Goal: Task Accomplishment & Management: Complete application form

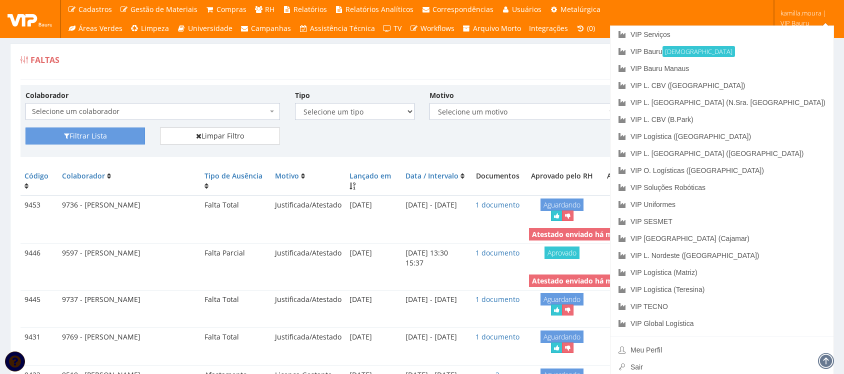
scroll to position [1125, 0]
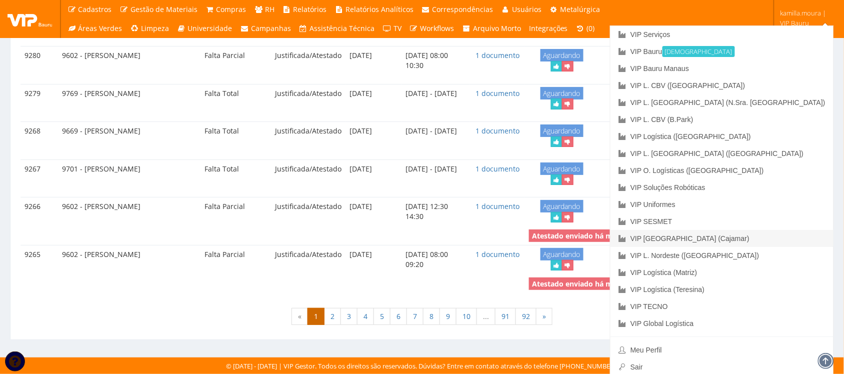
click at [770, 236] on link "VIP [GEOGRAPHIC_DATA] (Cajamar)" at bounding box center [721, 238] width 223 height 17
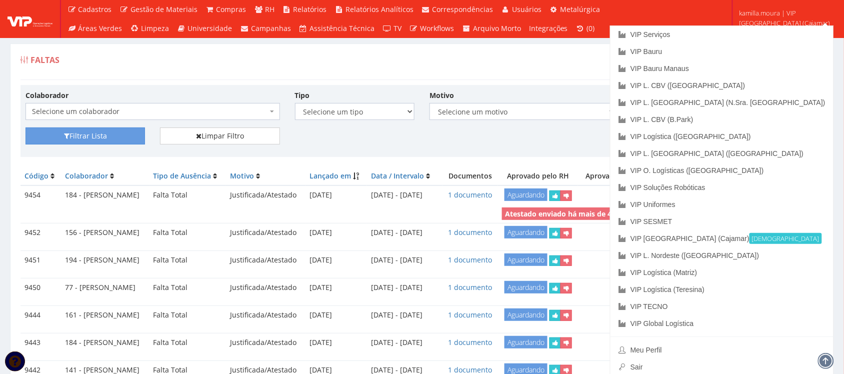
click at [496, 71] on div "Faltas Registrar Falta" at bounding box center [421, 65] width 803 height 30
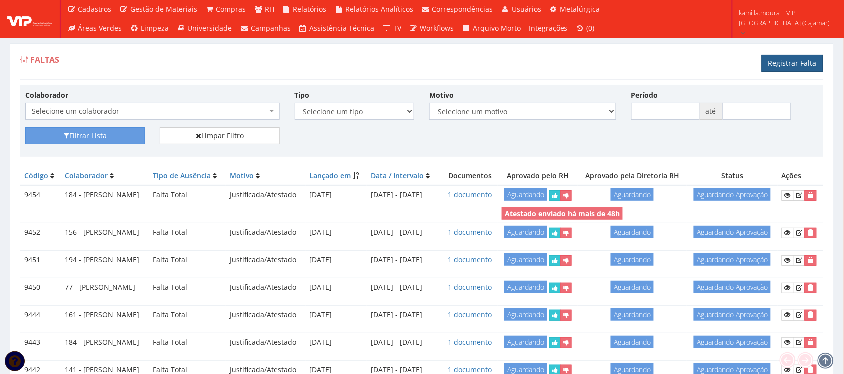
click at [786, 65] on link "Registrar Falta" at bounding box center [792, 63] width 61 height 17
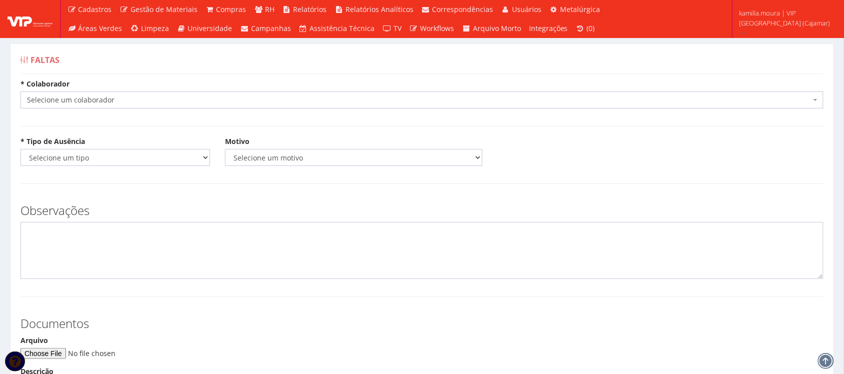
click at [193, 100] on span "Selecione um colaborador" at bounding box center [419, 100] width 784 height 10
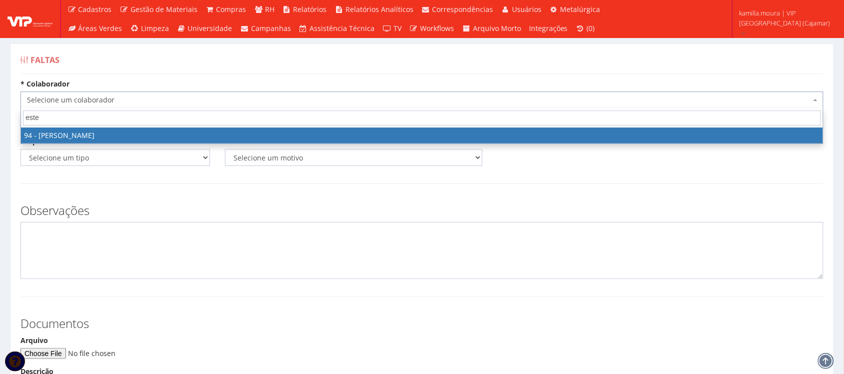
type input "estef"
select select "3384"
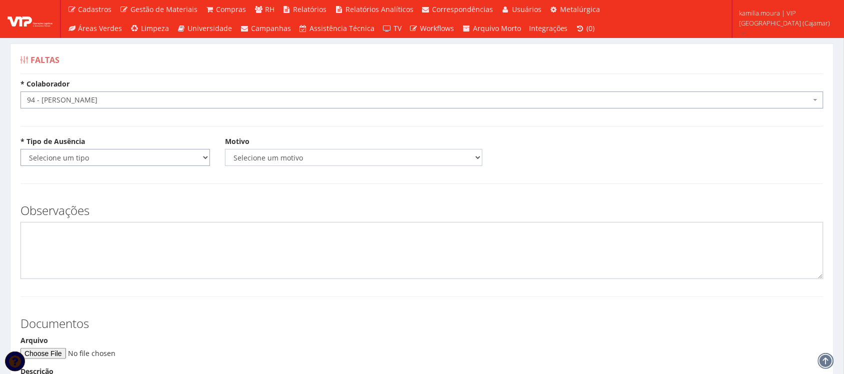
click at [129, 163] on select "Selecione um tipo Falta Total Falta Parcial Afastamento Férias" at bounding box center [114, 157] width 189 height 17
select select "total"
click at [20, 149] on select "Selecione um tipo Falta Total Falta Parcial Afastamento Férias" at bounding box center [114, 157] width 189 height 17
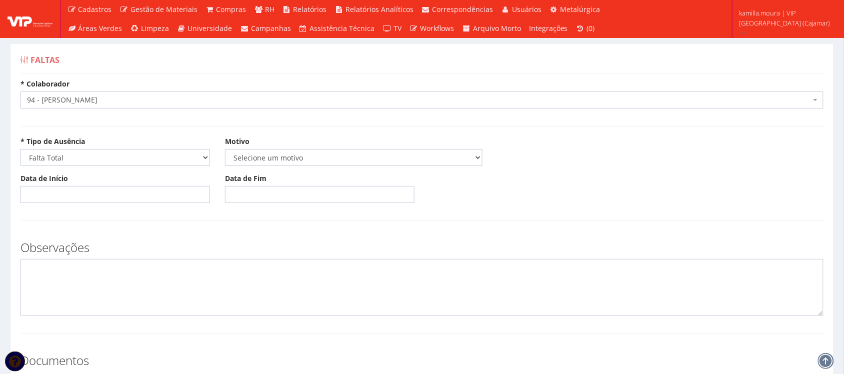
click at [254, 148] on div "Motivo Selecione um motivo Acidente Atestado Atraso Declaração Determinação Jud…" at bounding box center [353, 150] width 272 height 29
click at [254, 156] on select "Selecione um motivo Acidente Atestado Atraso Declaração Determinação Judicial D…" at bounding box center [353, 157] width 257 height 17
select select "atestado"
click at [225, 149] on select "Selecione um motivo Acidente Atestado Atraso Declaração Determinação Judicial D…" at bounding box center [353, 157] width 257 height 17
click at [55, 191] on input "Data de Início" at bounding box center [114, 194] width 189 height 17
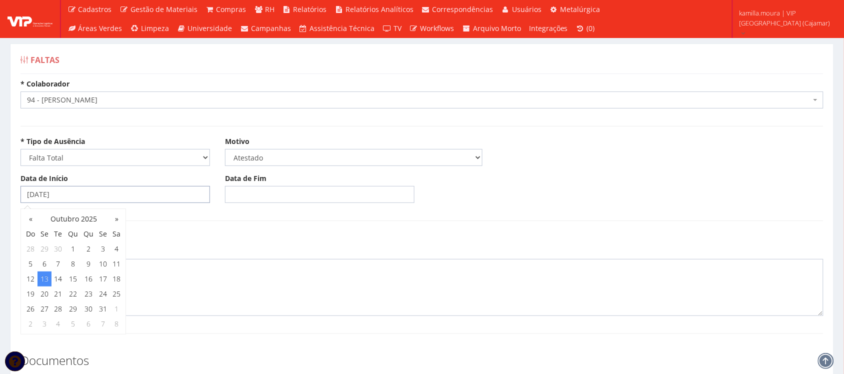
type input "[DATE]"
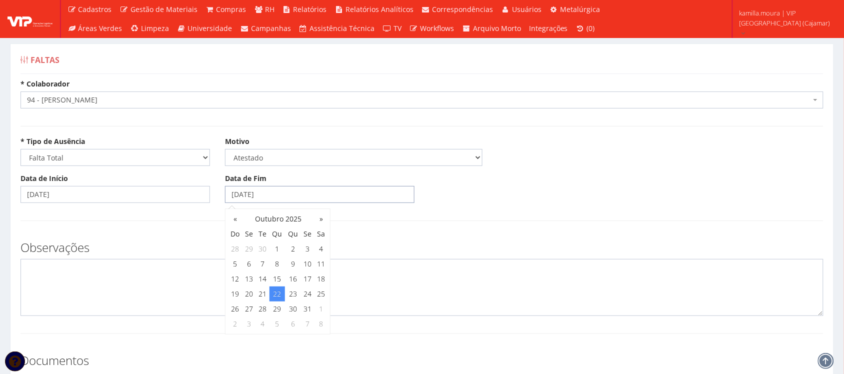
type input "22/10/2025"
click at [82, 285] on textarea at bounding box center [421, 287] width 803 height 57
type textarea "c"
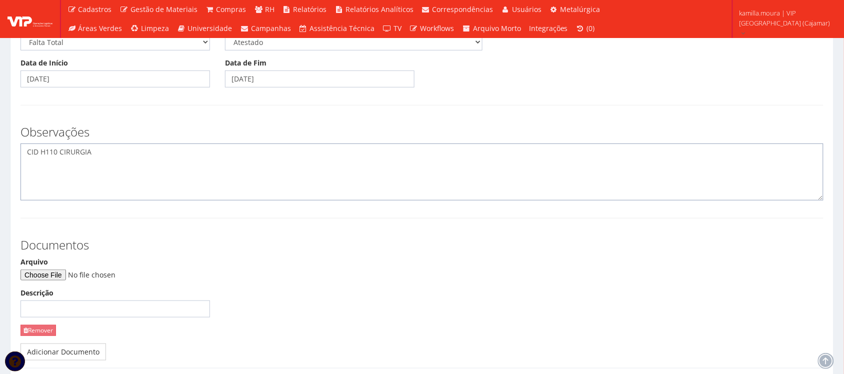
scroll to position [125, 0]
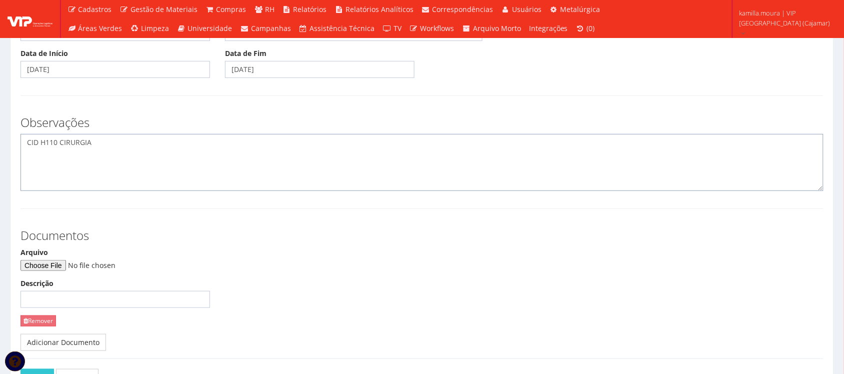
type textarea "CID H110 CIRURGIA"
click at [75, 265] on input "Arquivo" at bounding box center [88, 265] width 136 height 11
type input "C:\fakepath\WhatsApp Image 2025-10-13 at 13.17.41.jpeg"
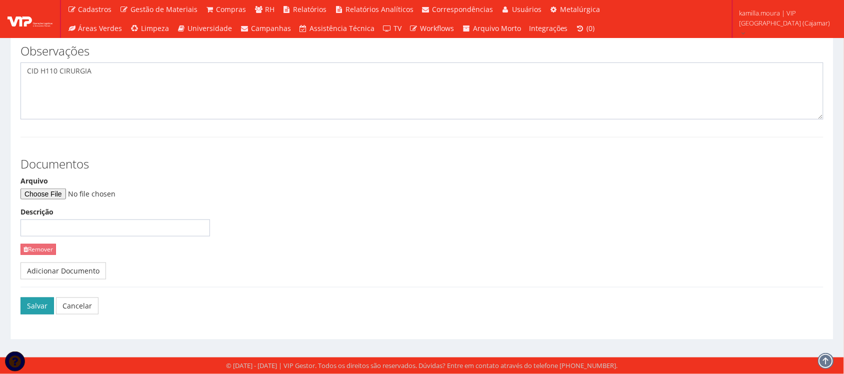
click at [30, 304] on button "Salvar" at bounding box center [36, 305] width 33 height 17
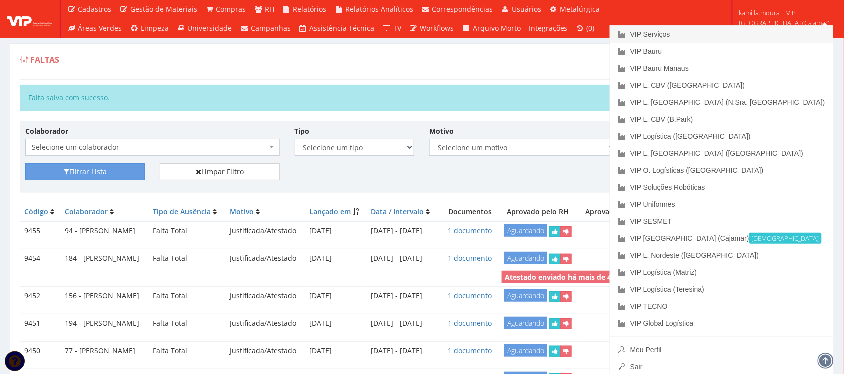
click at [751, 31] on link "VIP Serviços" at bounding box center [721, 34] width 223 height 17
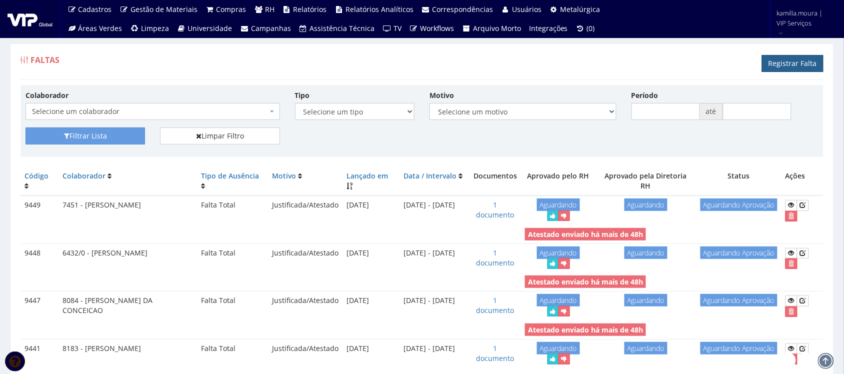
click at [770, 62] on link "Registrar Falta" at bounding box center [792, 63] width 61 height 17
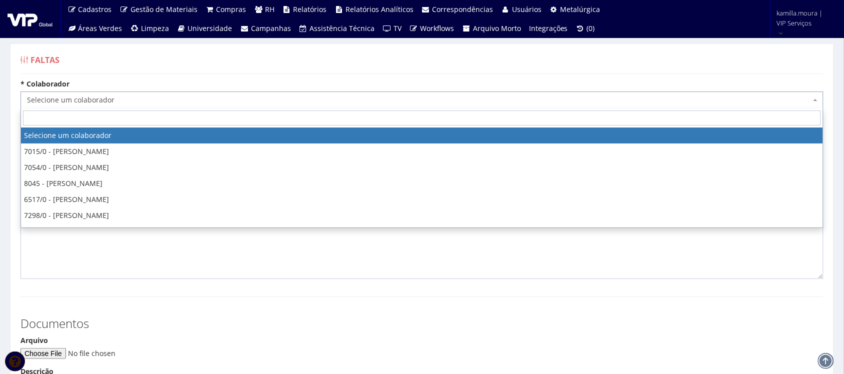
click at [244, 101] on span "Selecione um colaborador" at bounding box center [419, 100] width 784 height 10
type input "[PERSON_NAME]"
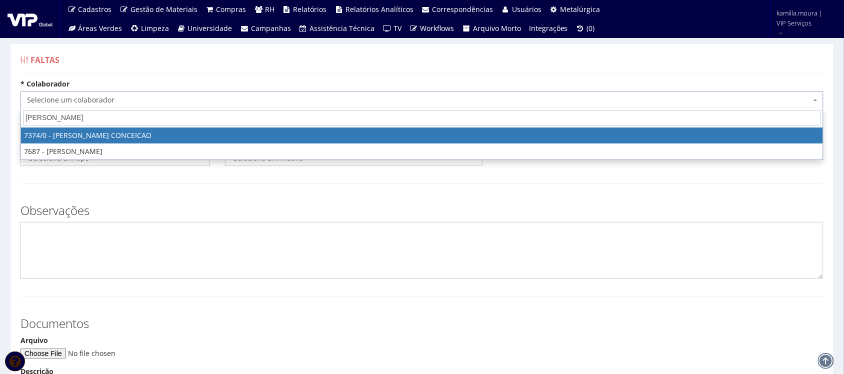
select select "1054"
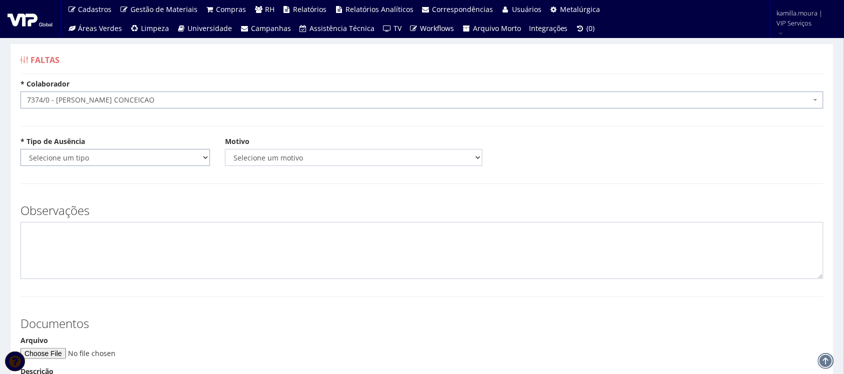
click at [90, 160] on select "Selecione um tipo Falta Total Falta Parcial Afastamento Férias" at bounding box center [114, 157] width 189 height 17
select select "total"
click at [20, 149] on select "Selecione um tipo Falta Total Falta Parcial Afastamento Férias" at bounding box center [114, 157] width 189 height 17
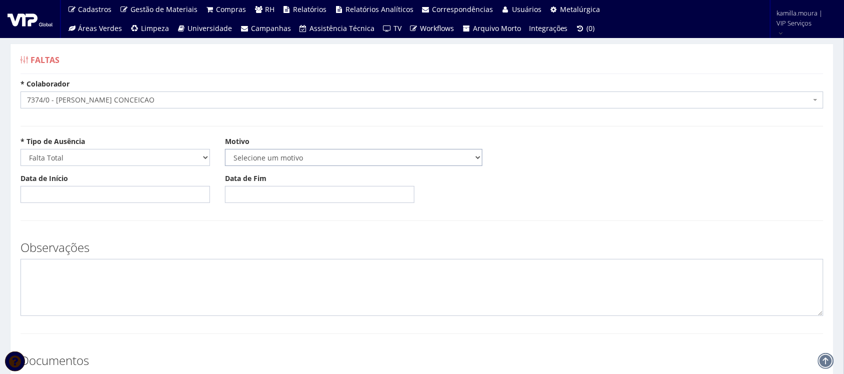
click at [261, 156] on select "Selecione um motivo Acidente Atestado Atraso Declaração Determinação Judicial D…" at bounding box center [353, 157] width 257 height 17
select select "atestado"
click at [225, 149] on select "Selecione um motivo Acidente Atestado Atraso Declaração Determinação Judicial D…" at bounding box center [353, 157] width 257 height 17
click at [66, 196] on input "Data de Início" at bounding box center [114, 194] width 189 height 17
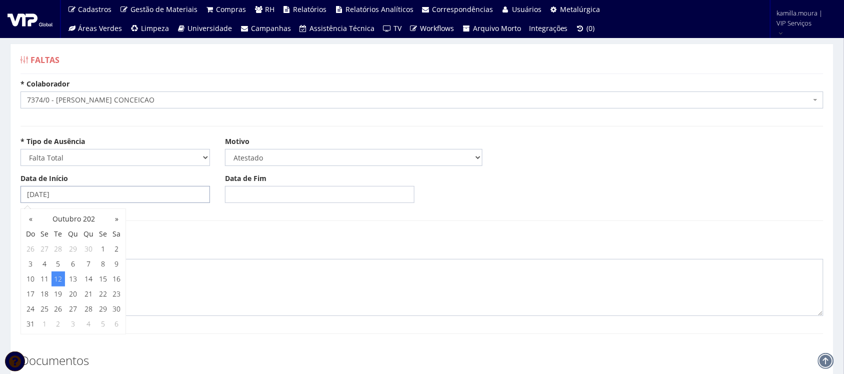
type input "12/10/2025"
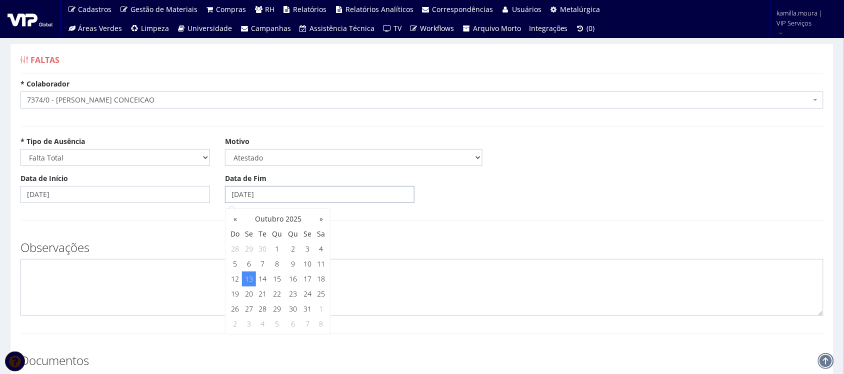
type input "[DATE]"
click at [80, 284] on textarea at bounding box center [421, 287] width 803 height 57
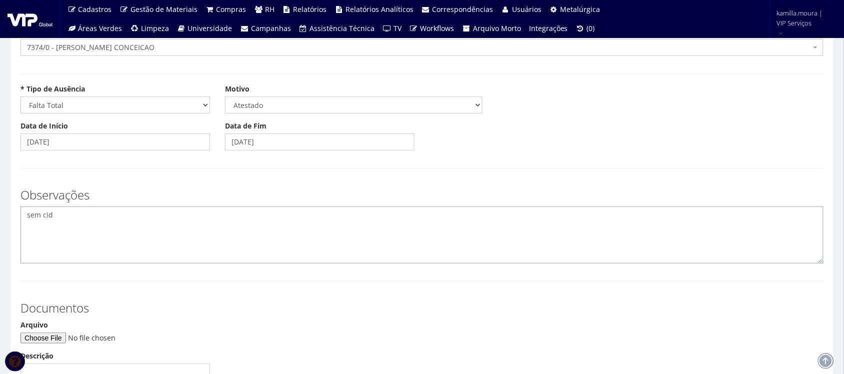
scroll to position [125, 0]
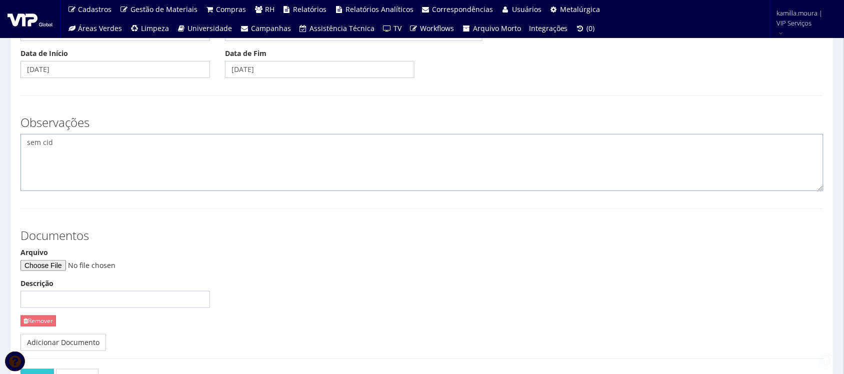
type textarea "sem cid"
click at [70, 269] on input "Arquivo" at bounding box center [88, 265] width 136 height 11
type input "C:\fakepath\WhatsApp Image 2025-10-13 at 12.11.17.jpeg"
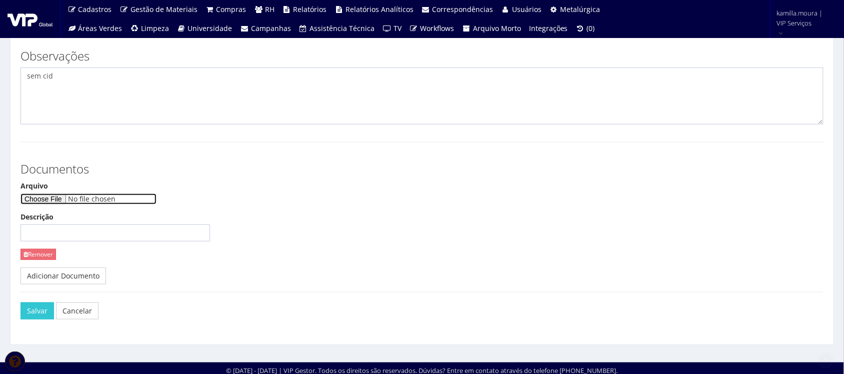
scroll to position [196, 0]
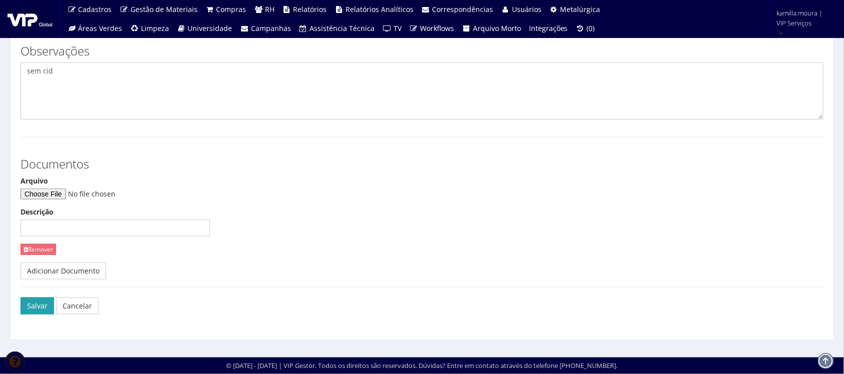
click at [23, 313] on button "Salvar" at bounding box center [36, 305] width 33 height 17
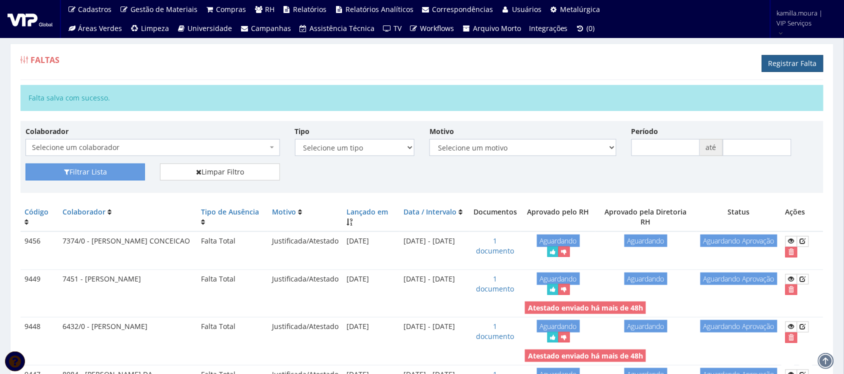
click at [781, 62] on link "Registrar Falta" at bounding box center [792, 63] width 61 height 17
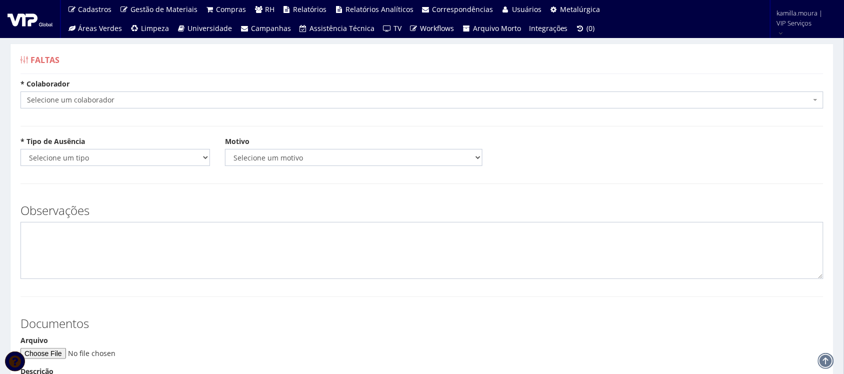
click at [320, 107] on span "Selecione um colaborador" at bounding box center [421, 99] width 803 height 17
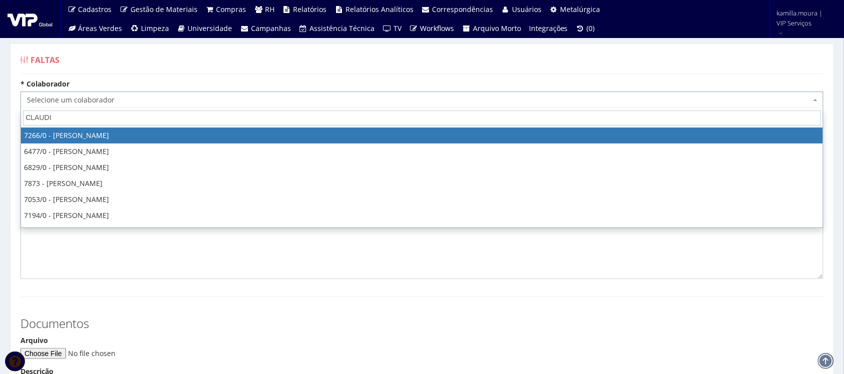
type input "CLAUDIN"
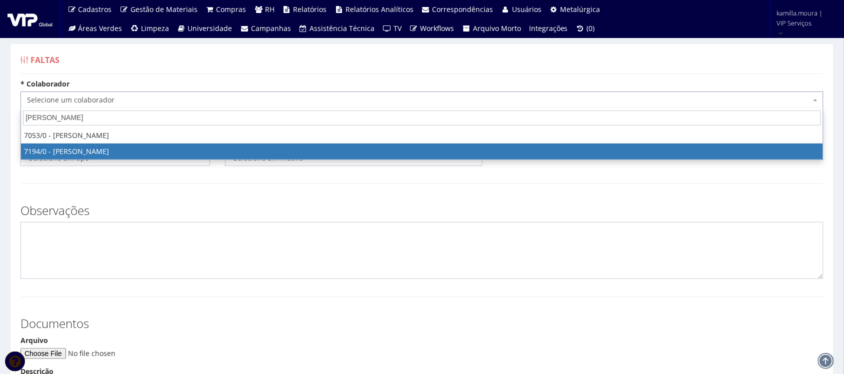
select select "667"
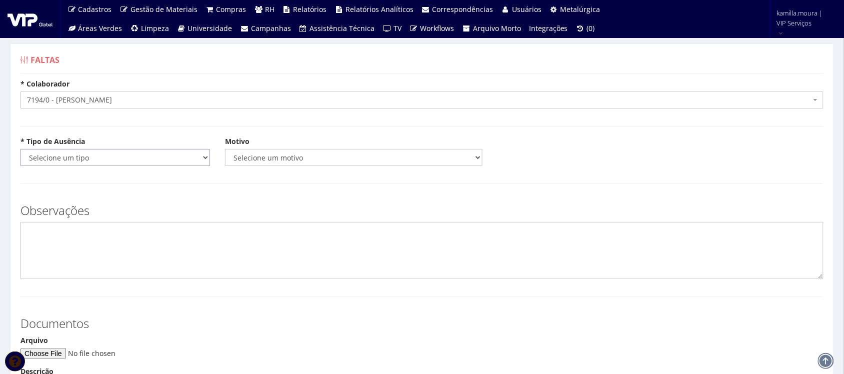
click at [68, 154] on select "Selecione um tipo Falta Total Falta Parcial Afastamento Férias" at bounding box center [114, 157] width 189 height 17
select select "total"
click at [20, 149] on select "Selecione um tipo Falta Total Falta Parcial Afastamento Férias" at bounding box center [114, 157] width 189 height 17
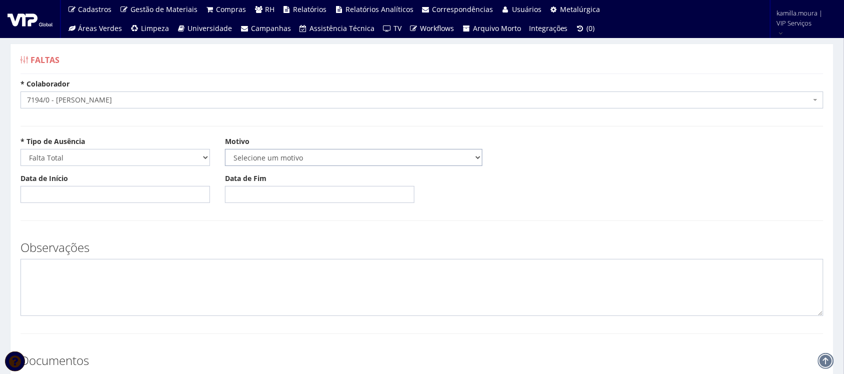
click at [256, 155] on select "Selecione um motivo Acidente Atestado Atraso Declaração Determinação Judicial D…" at bounding box center [353, 157] width 257 height 17
select select "atestado"
click at [225, 149] on select "Selecione um motivo Acidente Atestado Atraso Declaração Determinação Judicial D…" at bounding box center [353, 157] width 257 height 17
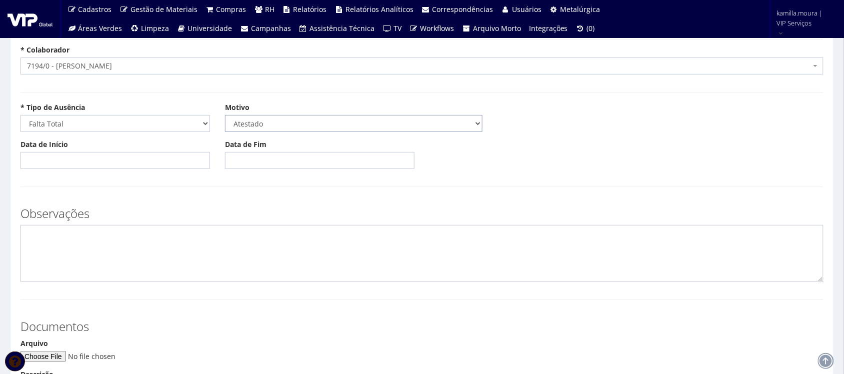
scroll to position [125, 0]
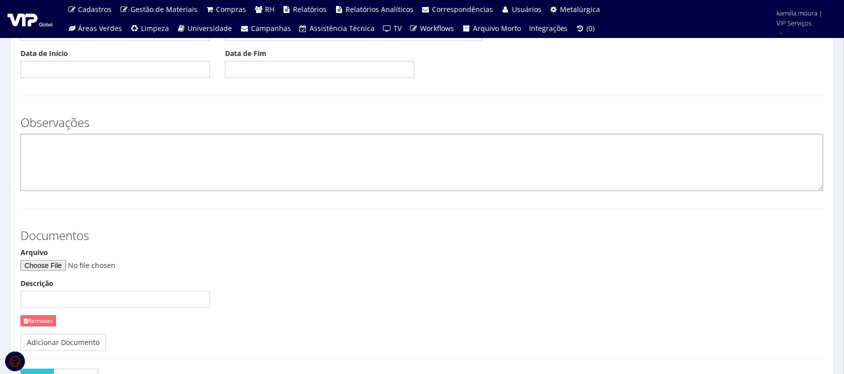
click at [79, 157] on textarea at bounding box center [421, 162] width 803 height 57
type textarea "CID A09"
click at [54, 266] on input "Arquivo" at bounding box center [88, 265] width 136 height 11
type input "C:\fakepath\Document_000315_034847.pdf"
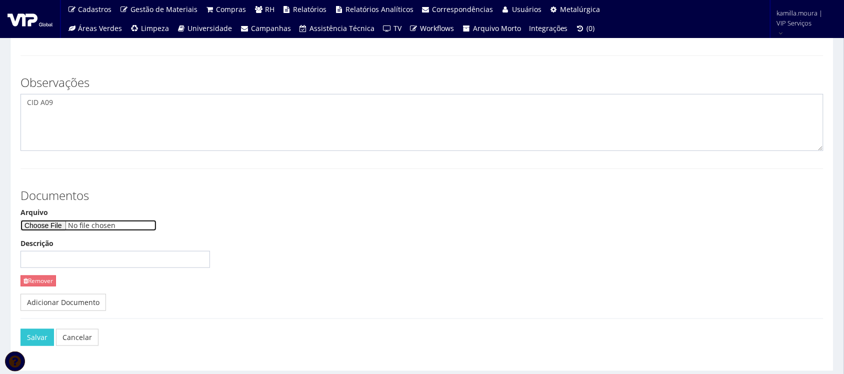
scroll to position [196, 0]
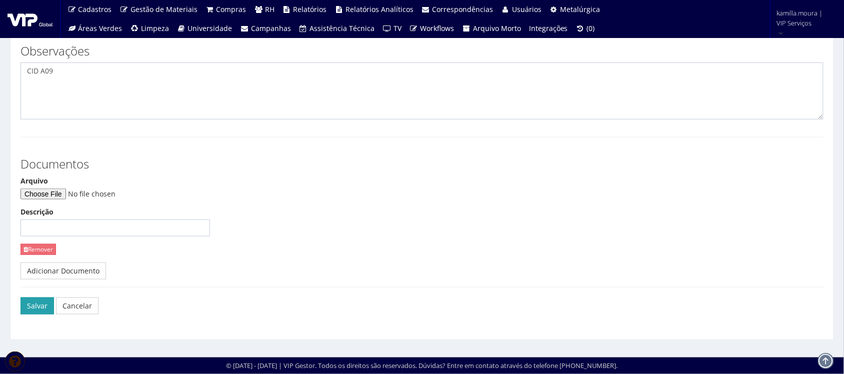
click at [42, 309] on button "Salvar" at bounding box center [36, 305] width 33 height 17
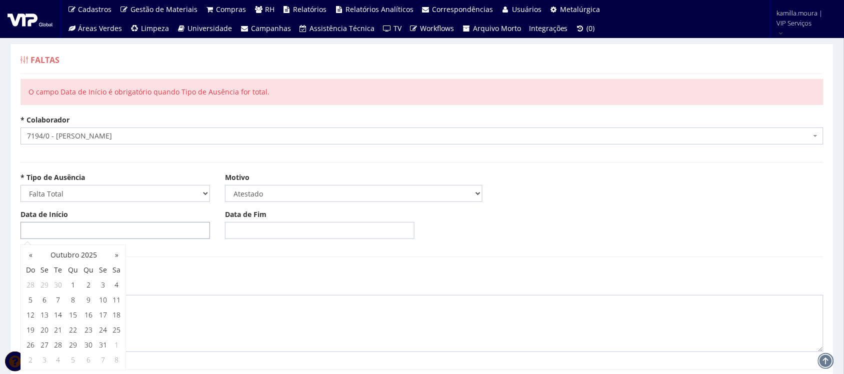
click at [88, 230] on input "Data de Início" at bounding box center [114, 230] width 189 height 17
type input "11/10/2025"
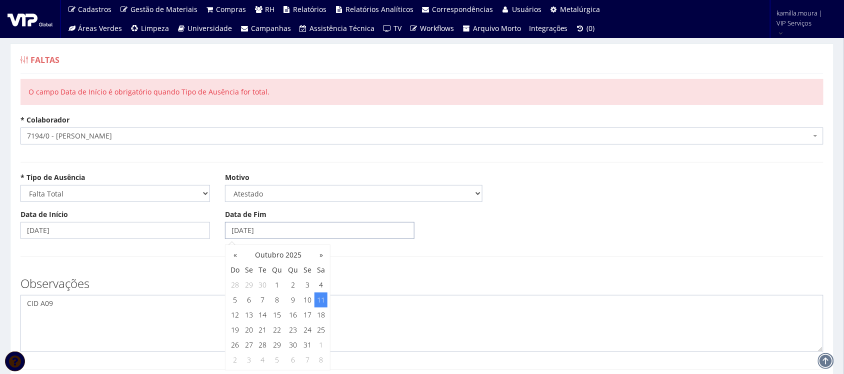
type input "11/10/2025"
click at [525, 211] on div "Data de Início 11/10/2025 Data de Fim 11/10/2025" at bounding box center [422, 227] width 818 height 37
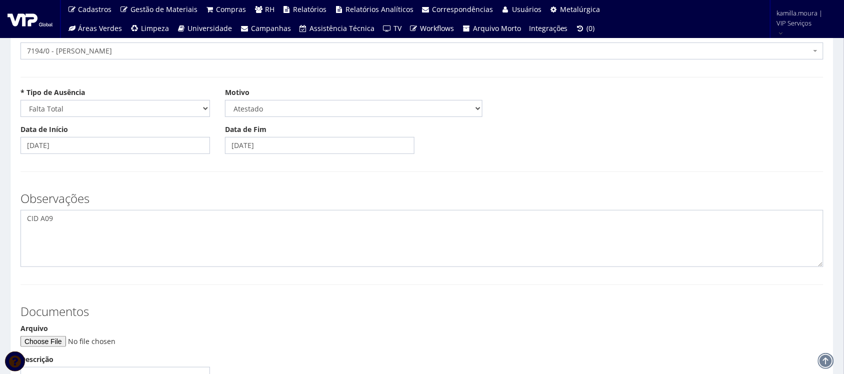
scroll to position [233, 0]
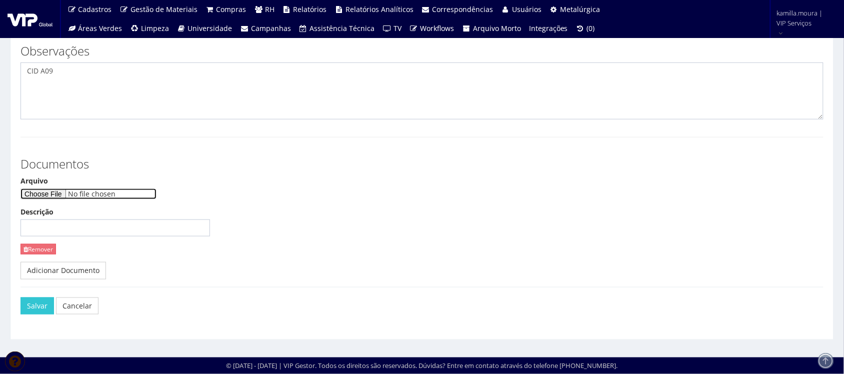
click at [70, 193] on input "Arquivo" at bounding box center [88, 193] width 136 height 11
type input "C:\fakepath\Document_000315_034847.pdf"
click at [34, 308] on button "Salvar" at bounding box center [36, 305] width 33 height 17
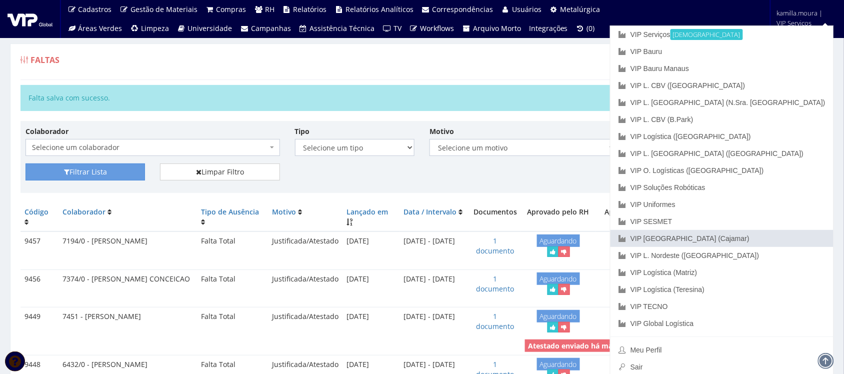
click at [773, 242] on link "VIP [GEOGRAPHIC_DATA] (Cajamar)" at bounding box center [721, 238] width 223 height 17
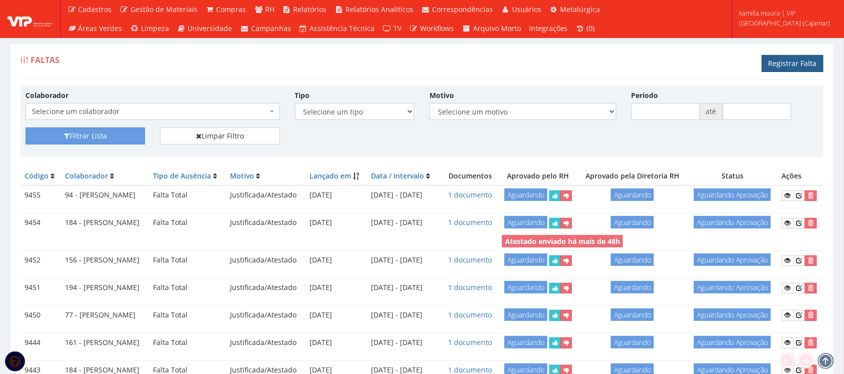
click at [771, 61] on link "Registrar Falta" at bounding box center [792, 63] width 61 height 17
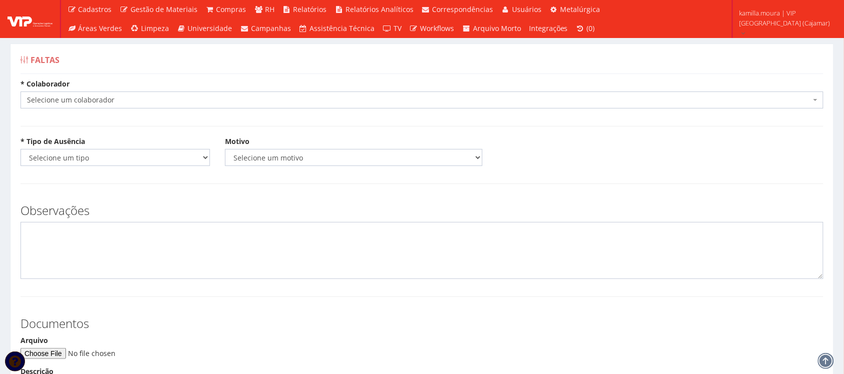
click at [135, 100] on span "Selecione um colaborador" at bounding box center [419, 100] width 784 height 10
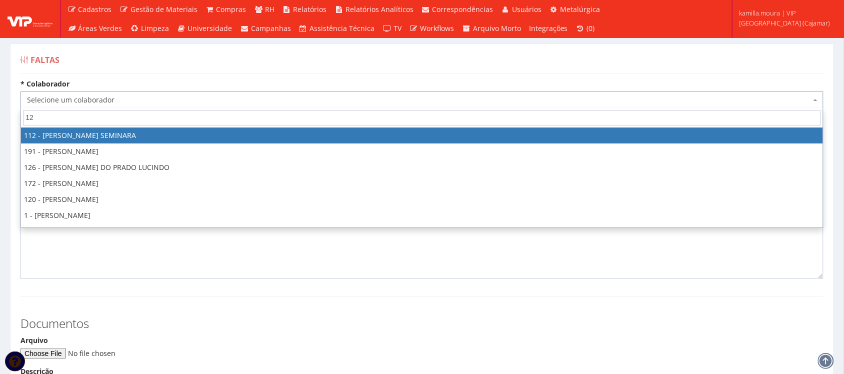
type input "120"
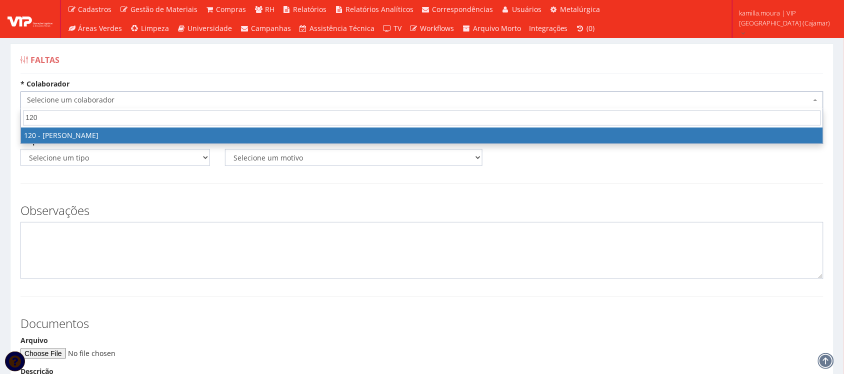
select select "3818"
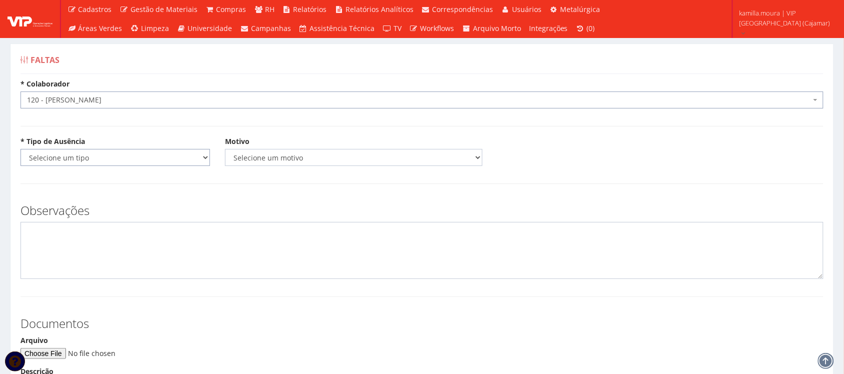
click at [113, 159] on select "Selecione um tipo Falta Total Falta Parcial Afastamento Férias" at bounding box center [114, 157] width 189 height 17
select select "total"
click at [20, 149] on select "Selecione um tipo Falta Total Falta Parcial Afastamento Férias" at bounding box center [114, 157] width 189 height 17
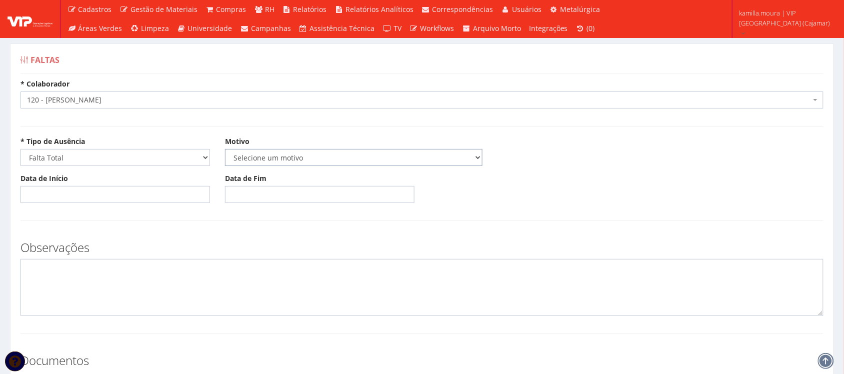
click at [252, 151] on select "Selecione um motivo Acidente Atestado Atraso Declaração Determinação Judicial D…" at bounding box center [353, 157] width 257 height 17
select select "atestado"
click at [225, 149] on select "Selecione um motivo Acidente Atestado Atraso Declaração Determinação Judicial D…" at bounding box center [353, 157] width 257 height 17
click at [55, 271] on textarea at bounding box center [421, 287] width 803 height 57
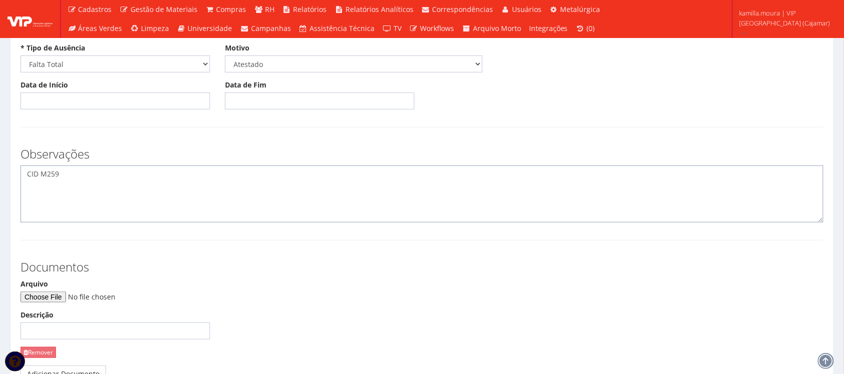
scroll to position [125, 0]
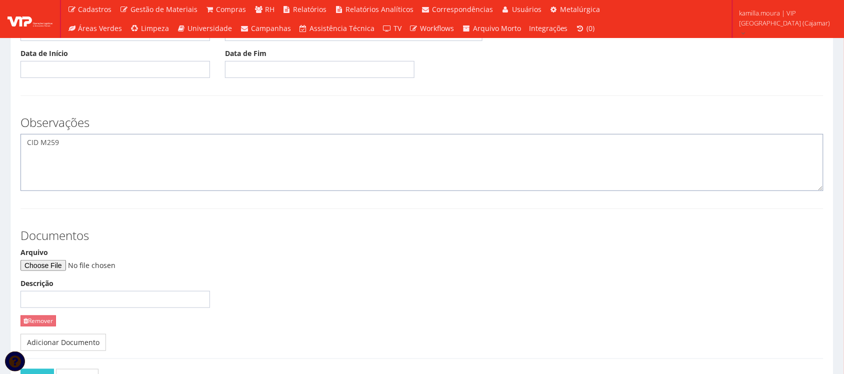
type textarea "CID M259"
click at [58, 265] on input "Arquivo" at bounding box center [88, 265] width 136 height 11
type input "C:\fakepath\WhatsApp Image [DATE] 14.12.02.jpeg"
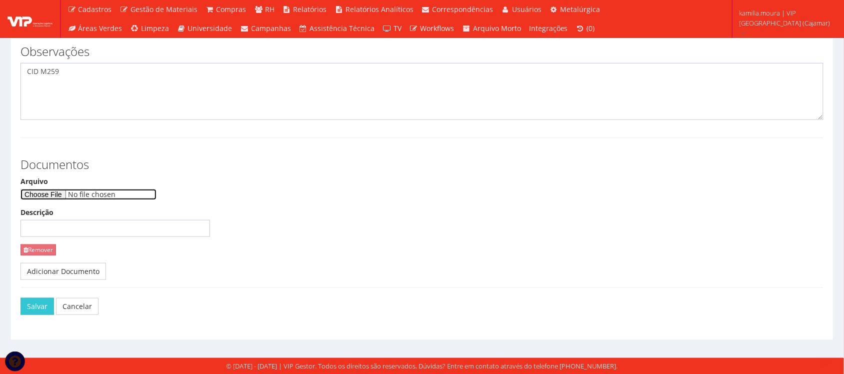
scroll to position [196, 0]
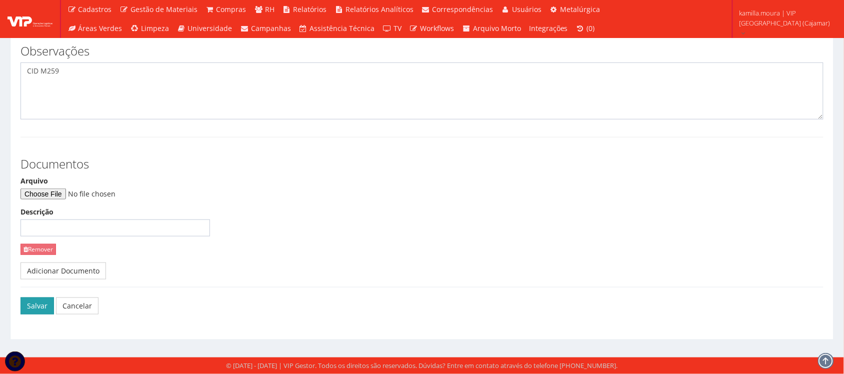
click at [46, 301] on button "Salvar" at bounding box center [36, 305] width 33 height 17
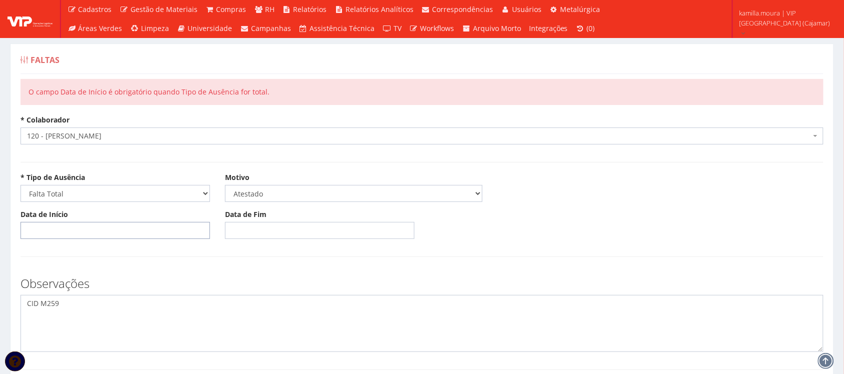
click at [53, 230] on input "Data de Início" at bounding box center [114, 230] width 189 height 17
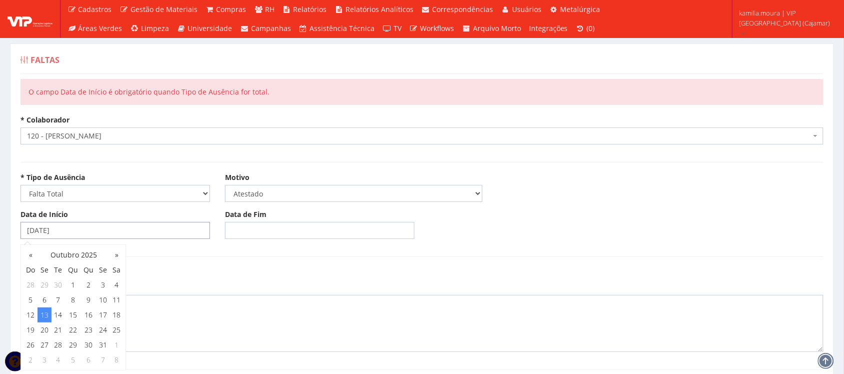
type input "[DATE]"
click at [229, 232] on input "Data de Fim" at bounding box center [319, 230] width 189 height 17
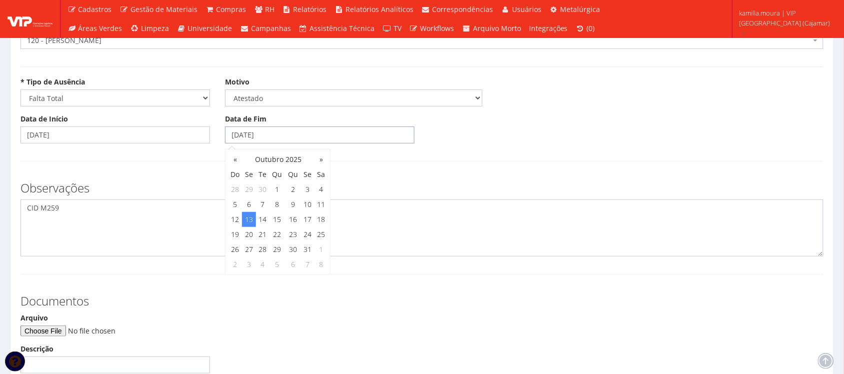
scroll to position [125, 0]
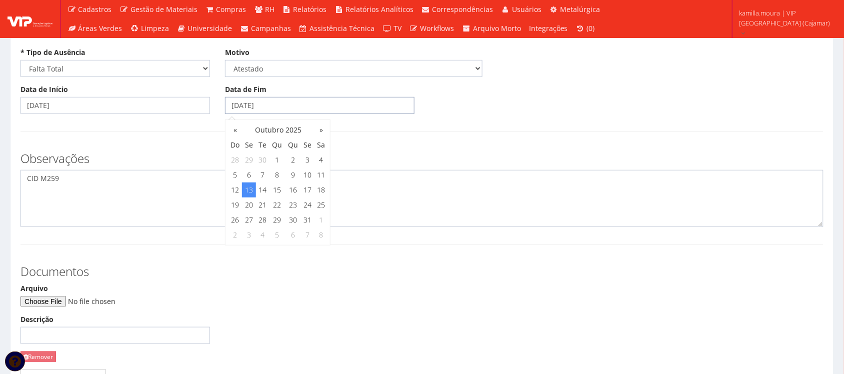
type input "[DATE]"
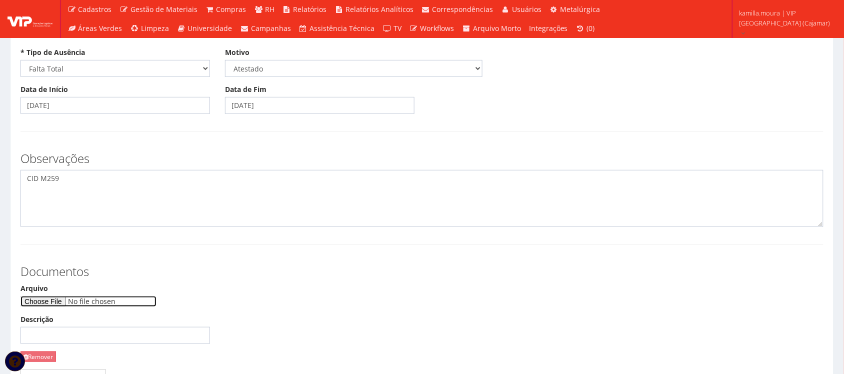
click at [61, 301] on input "Arquivo" at bounding box center [88, 301] width 136 height 11
type input "C:\fakepath\WhatsApp Image 2025-10-13 at 14.12.02.jpeg"
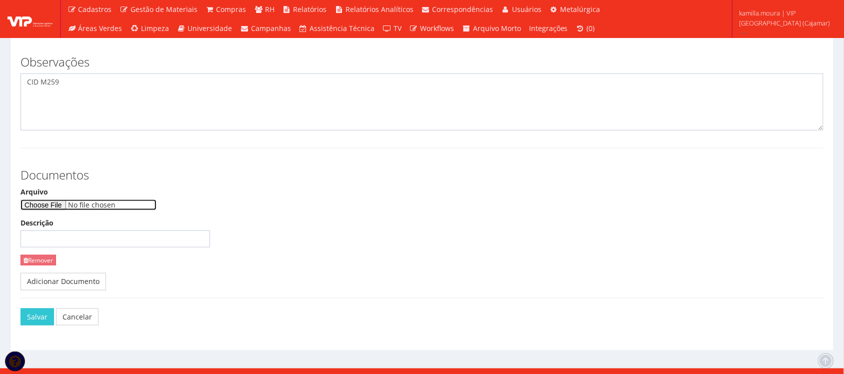
scroll to position [233, 0]
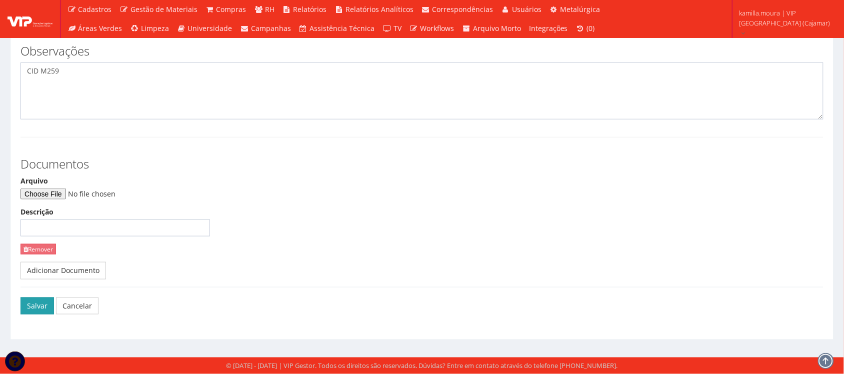
click at [35, 299] on button "Salvar" at bounding box center [36, 305] width 33 height 17
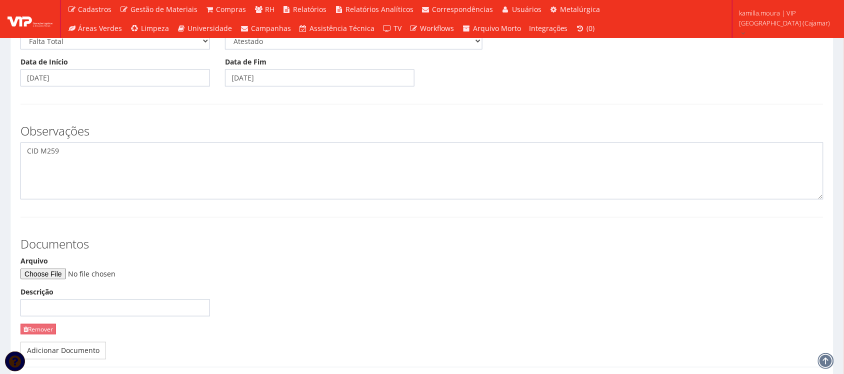
scroll to position [0, 0]
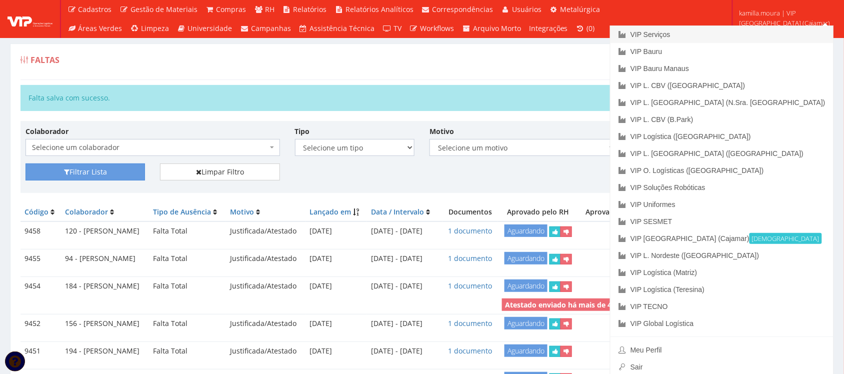
click at [766, 28] on link "VIP Serviços" at bounding box center [721, 34] width 223 height 17
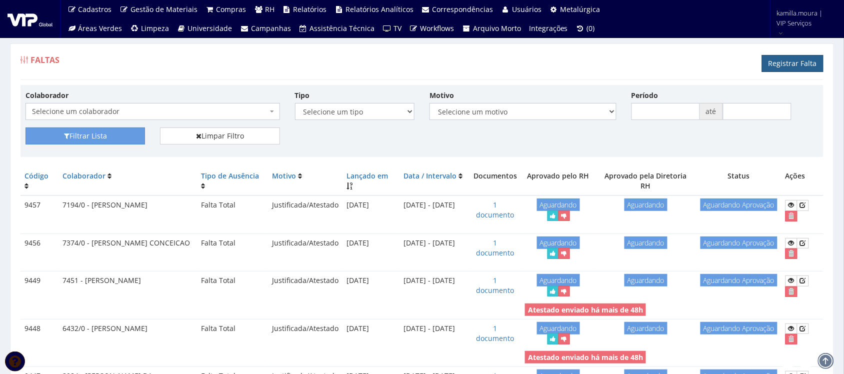
click at [771, 60] on link "Registrar Falta" at bounding box center [792, 63] width 61 height 17
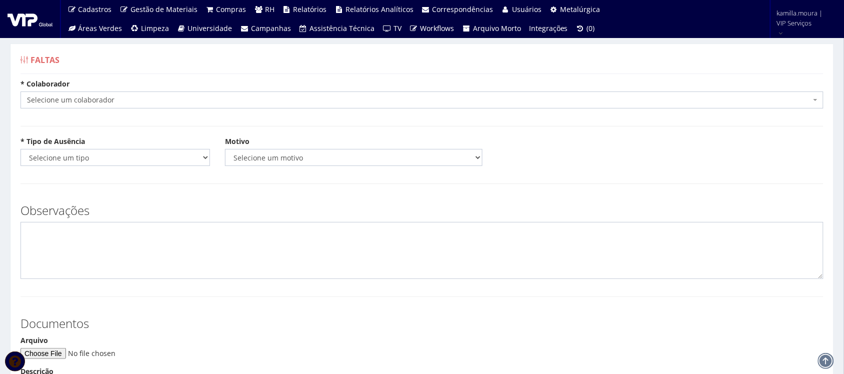
click at [162, 98] on span "Selecione um colaborador" at bounding box center [419, 100] width 784 height 10
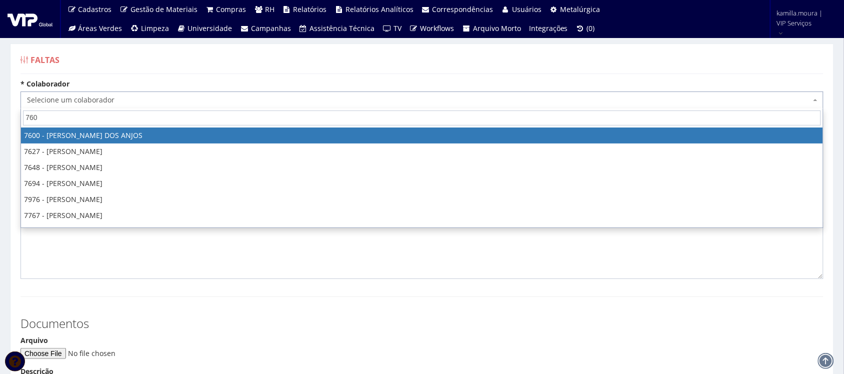
type input "7603"
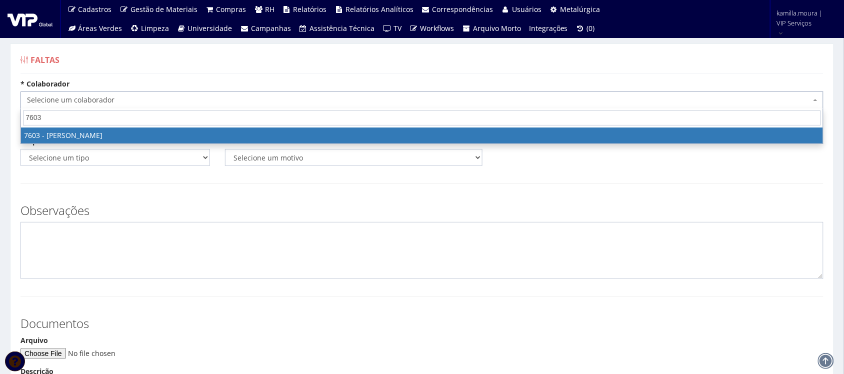
select select "1836"
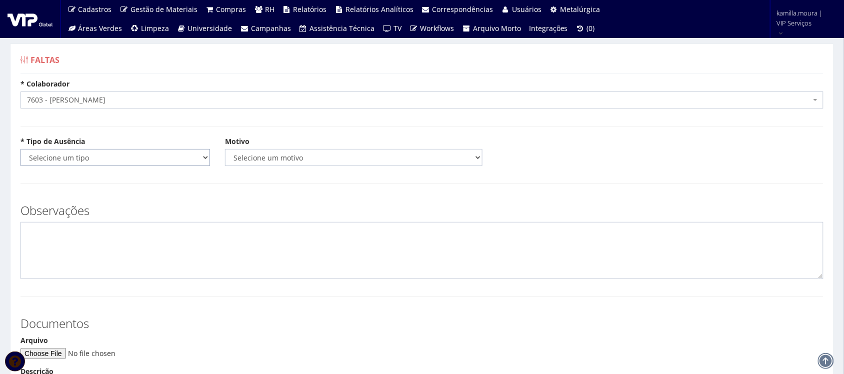
click at [74, 158] on select "Selecione um tipo Falta Total Falta Parcial Afastamento Férias" at bounding box center [114, 157] width 189 height 17
select select "total"
click at [20, 149] on select "Selecione um tipo Falta Total Falta Parcial Afastamento Férias" at bounding box center [114, 157] width 189 height 17
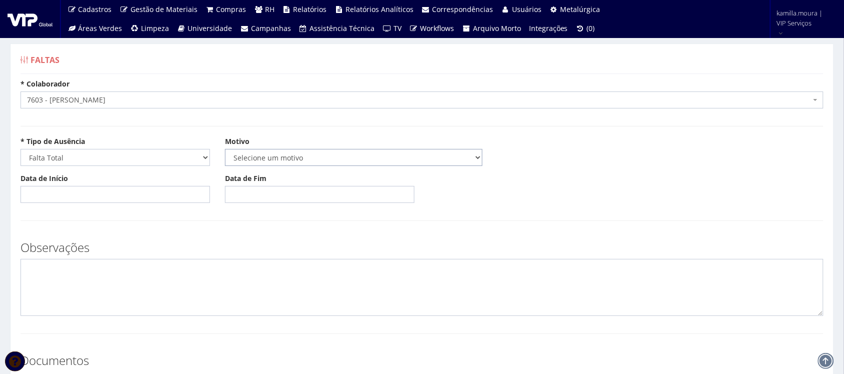
click at [254, 156] on select "Selecione um motivo Acidente Atestado Atraso Declaração Determinação Judicial D…" at bounding box center [353, 157] width 257 height 17
select select "atestado"
click at [225, 149] on select "Selecione um motivo Acidente Atestado Atraso Declaração Determinação Judicial D…" at bounding box center [353, 157] width 257 height 17
click at [110, 198] on input "Data de Início" at bounding box center [114, 194] width 189 height 17
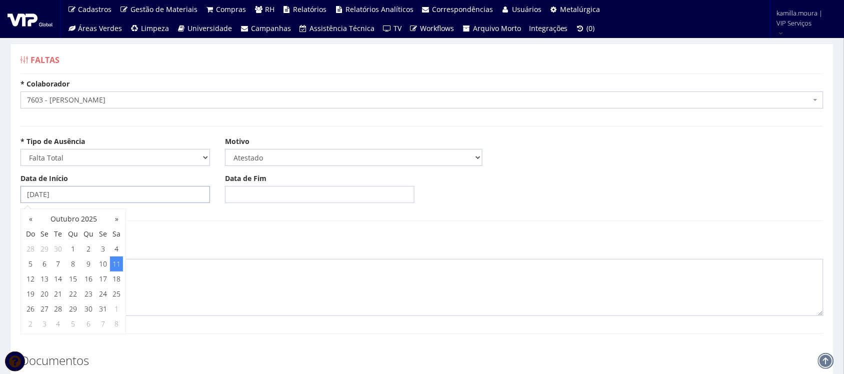
type input "11/10/2025"
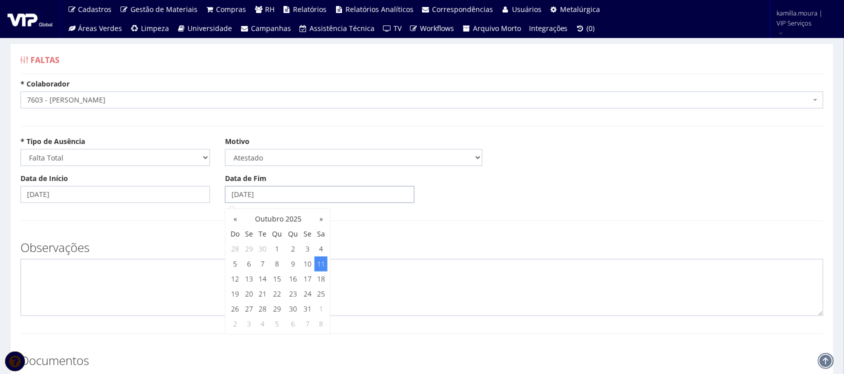
type input "11/10/2025"
click at [123, 291] on textarea at bounding box center [421, 287] width 803 height 57
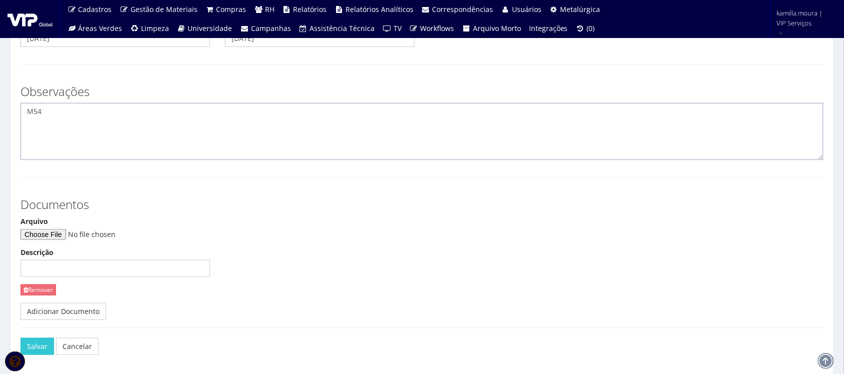
scroll to position [196, 0]
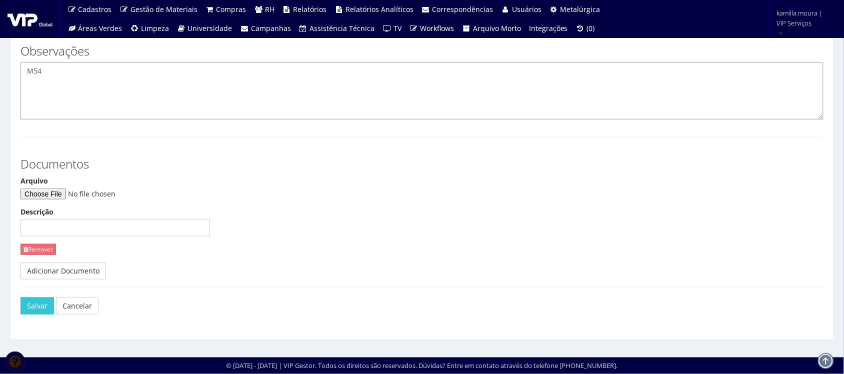
type textarea "M54"
click at [67, 191] on input "Arquivo" at bounding box center [88, 193] width 136 height 11
type input "C:\fakepath\WhatsApp Image 2025-10-13 at 14.18.22.jpeg"
click at [40, 300] on button "Salvar" at bounding box center [36, 305] width 33 height 17
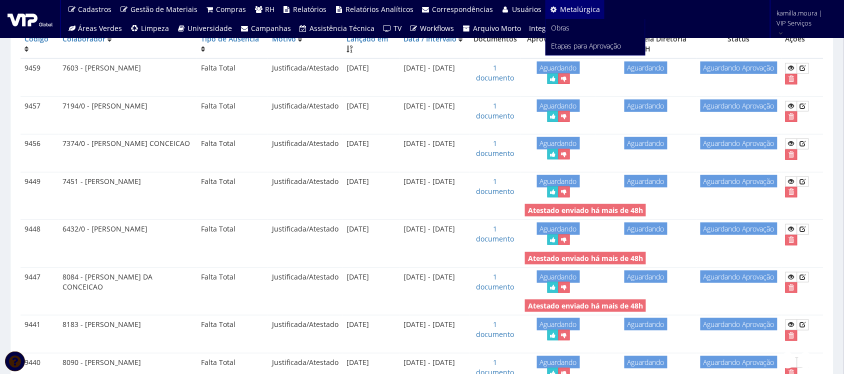
scroll to position [125, 0]
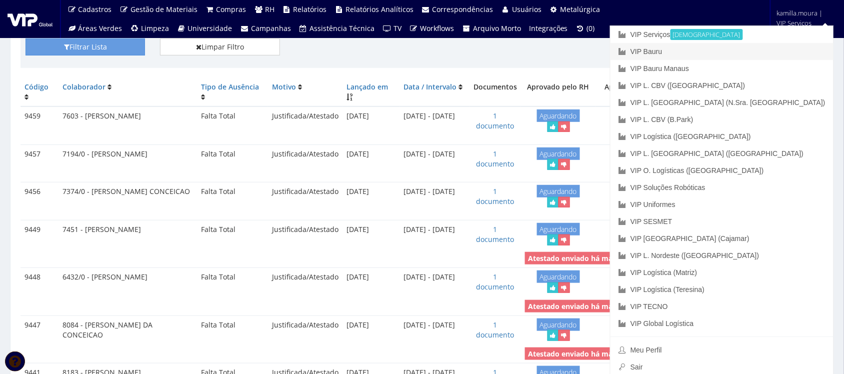
click at [746, 46] on link "VIP Bauru" at bounding box center [721, 51] width 223 height 17
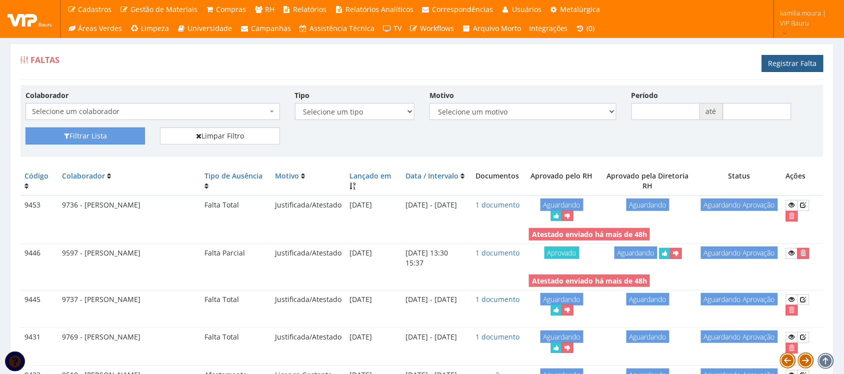
click at [778, 63] on link "Registrar Falta" at bounding box center [792, 63] width 61 height 17
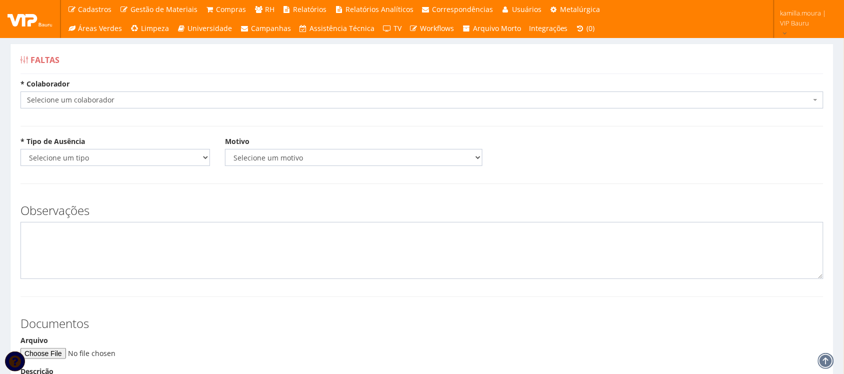
click at [324, 108] on body "Cadastros Clientes Unidades Subclientes Unidades de Subclientes Projetos Vagas …" at bounding box center [422, 266] width 844 height 533
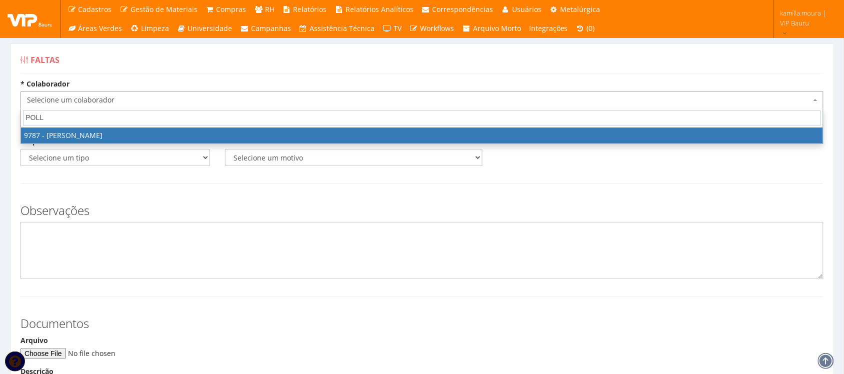
type input "POLLY"
select select "4113"
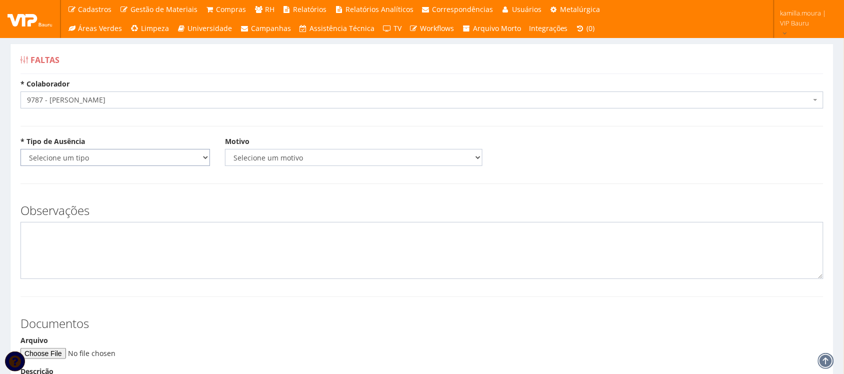
click at [146, 160] on select "Selecione um tipo Falta Total Falta Parcial Afastamento Férias" at bounding box center [114, 157] width 189 height 17
select select "total"
click at [20, 149] on select "Selecione um tipo Falta Total Falta Parcial Afastamento Férias" at bounding box center [114, 157] width 189 height 17
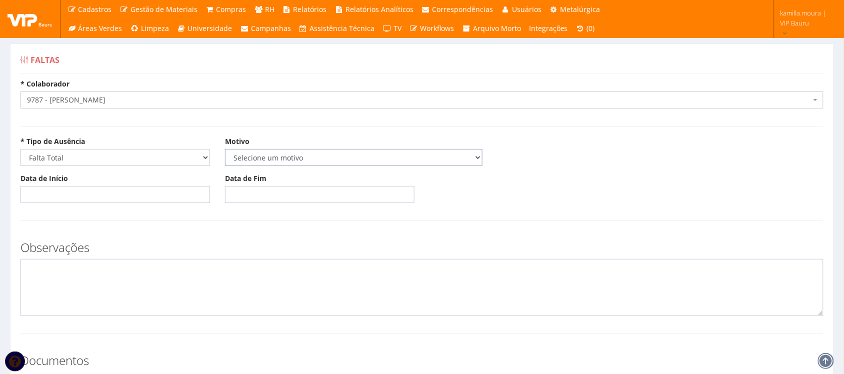
click at [335, 155] on select "Selecione um motivo Acidente Atestado Atraso Declaração Determinação Judicial D…" at bounding box center [353, 157] width 257 height 17
select select "atestado"
click at [225, 149] on select "Selecione um motivo Acidente Atestado Atraso Declaração Determinação Judicial D…" at bounding box center [353, 157] width 257 height 17
click at [96, 278] on textarea at bounding box center [421, 287] width 803 height 57
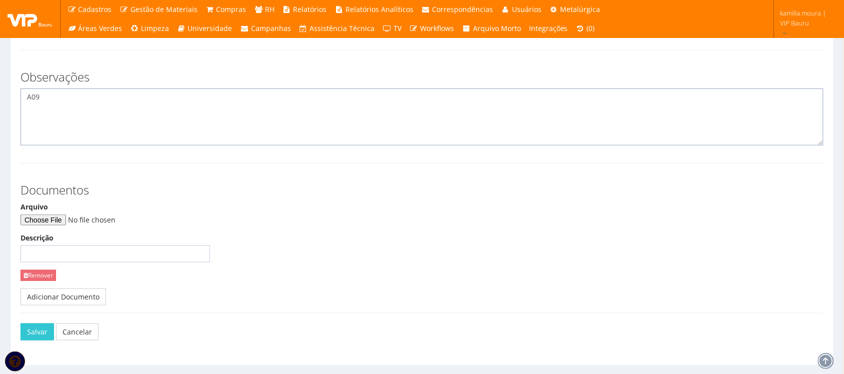
scroll to position [187, 0]
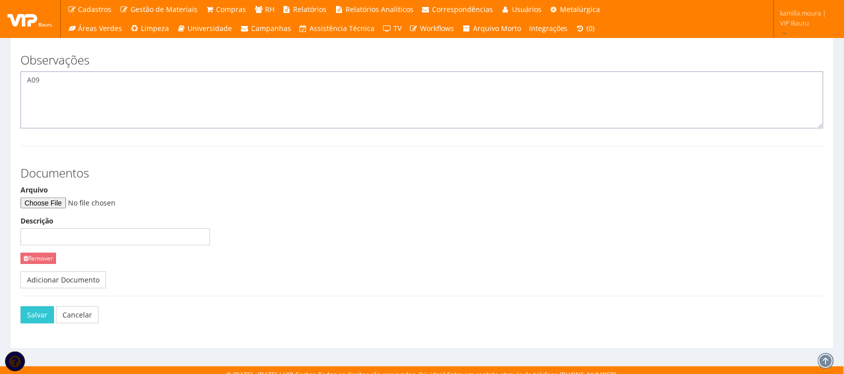
type textarea "A09"
click at [66, 195] on div "Arquivo" at bounding box center [114, 196] width 189 height 23
click at [66, 207] on input "Arquivo" at bounding box center [88, 202] width 136 height 11
type input "C:\fakepath\WhatsApp Image 2025-10-13 at 15.05.06.jpeg"
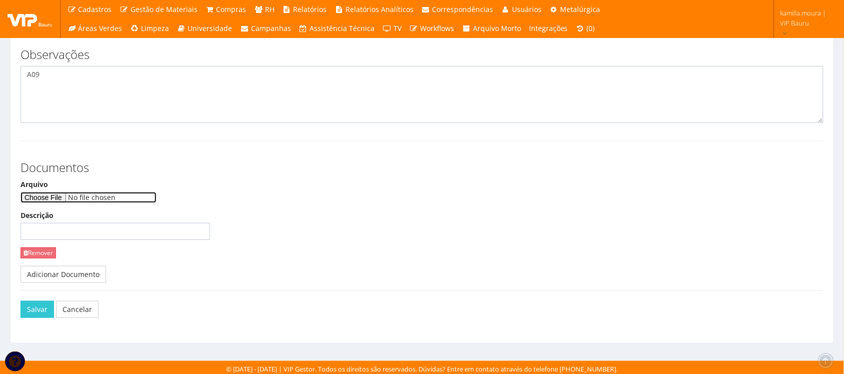
scroll to position [196, 0]
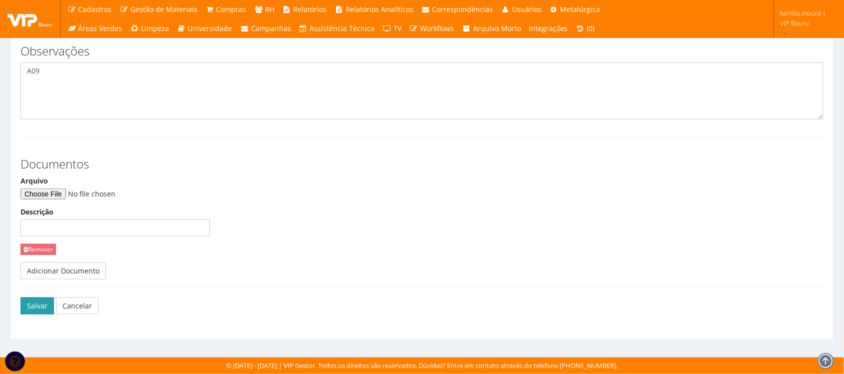
click at [40, 308] on button "Salvar" at bounding box center [36, 305] width 33 height 17
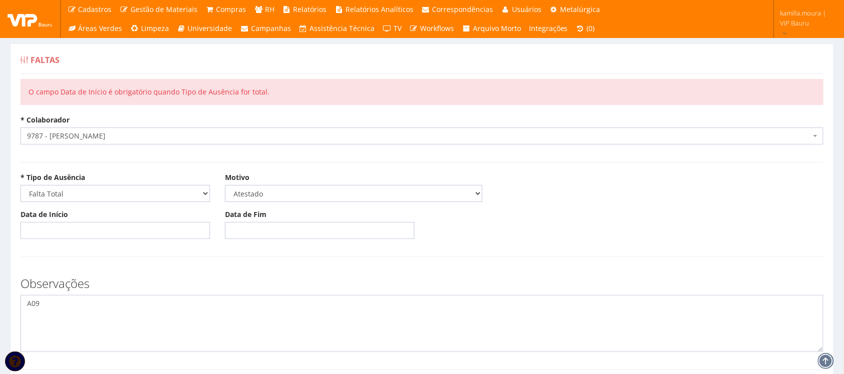
click at [66, 240] on div "Data de Início Data de Fim" at bounding box center [422, 227] width 818 height 37
click at [66, 236] on input "Data de Início" at bounding box center [114, 230] width 189 height 17
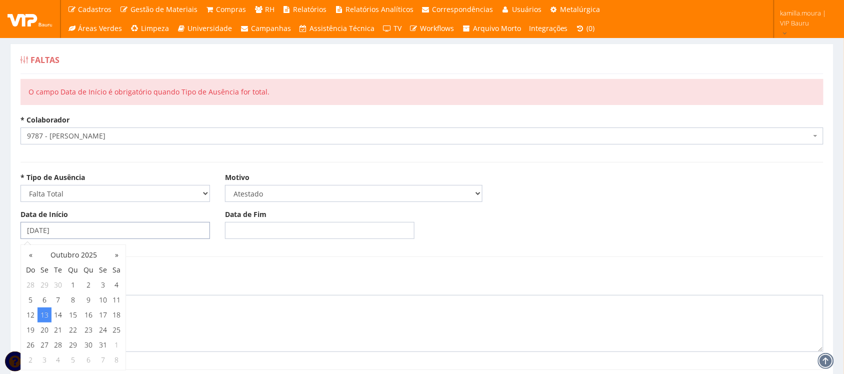
type input "[DATE]"
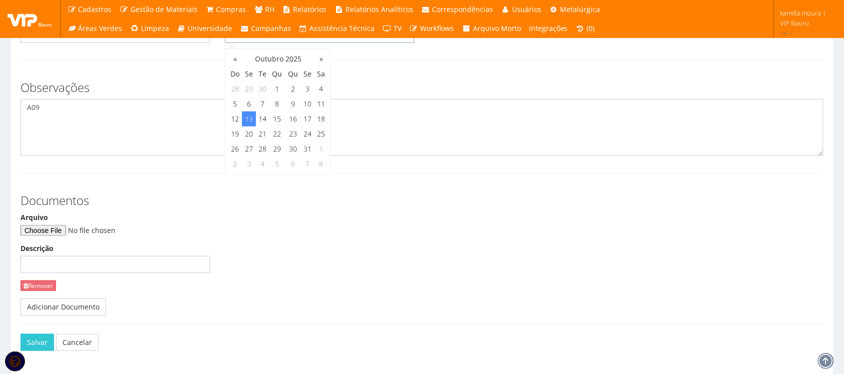
scroll to position [233, 0]
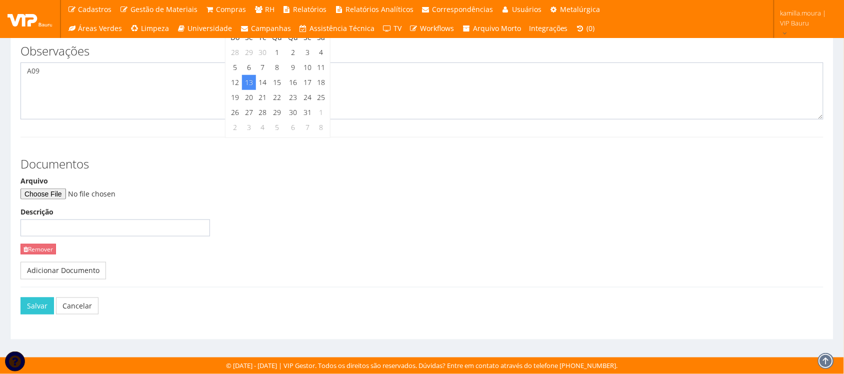
type input "[DATE]"
click at [62, 193] on input "Arquivo" at bounding box center [88, 193] width 136 height 11
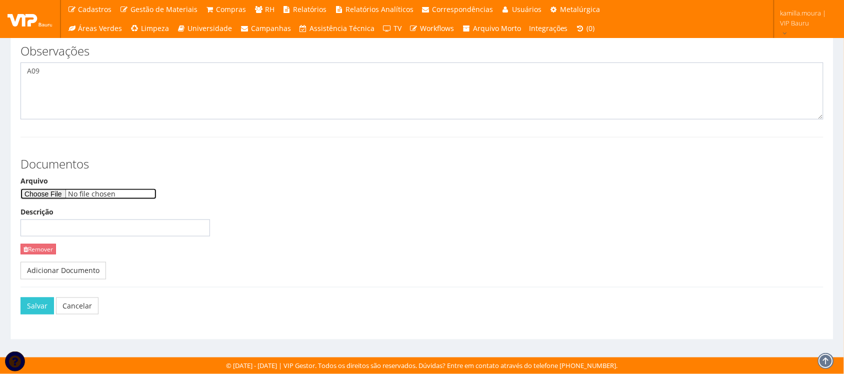
type input "C:\fakepath\WhatsApp Image 2025-10-13 at 15.05.06.jpeg"
click at [30, 305] on button "Salvar" at bounding box center [36, 305] width 33 height 17
